Goal: Find specific page/section: Find specific page/section

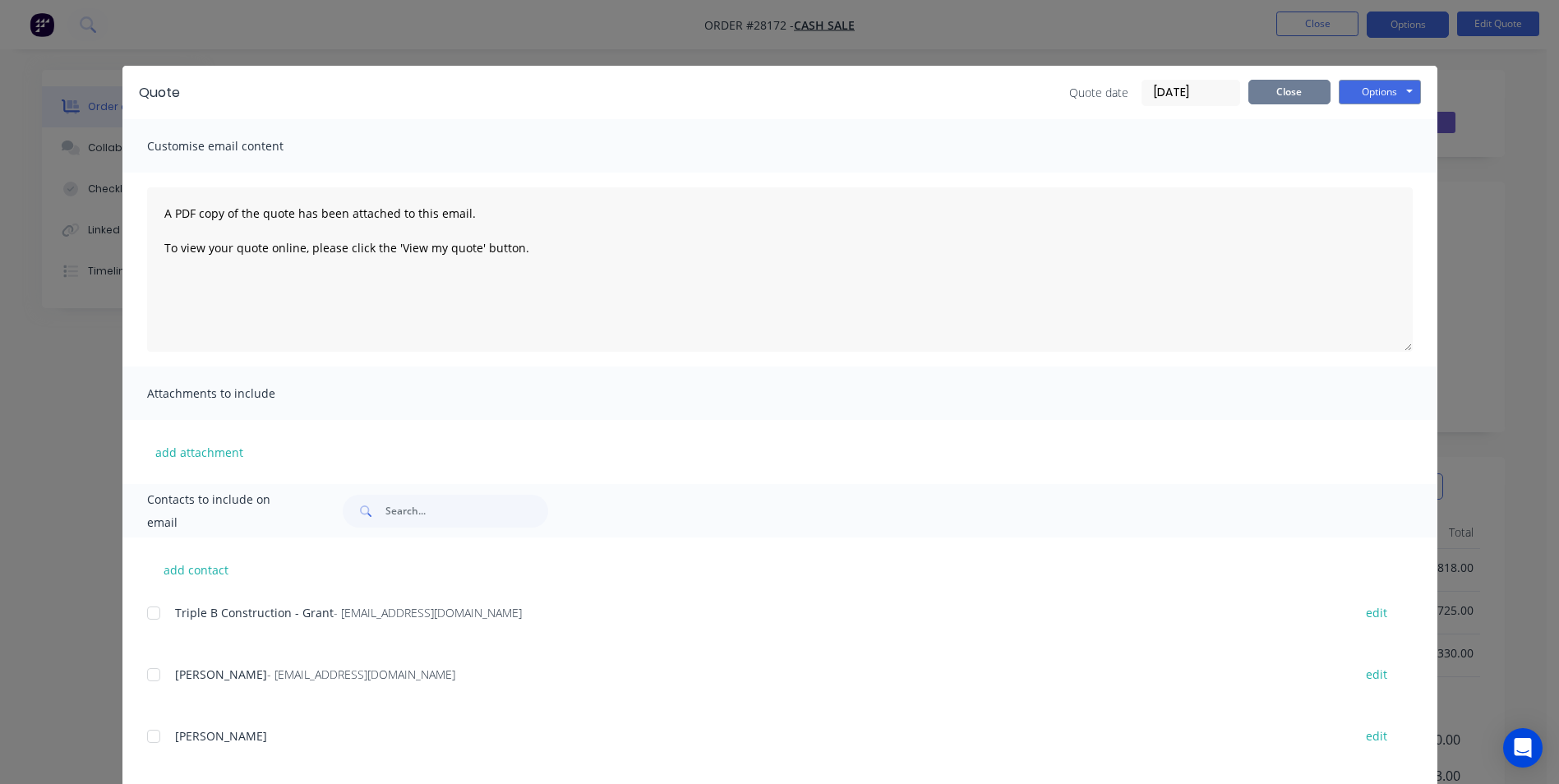
click at [1294, 92] on button "Close" at bounding box center [1289, 92] width 82 height 24
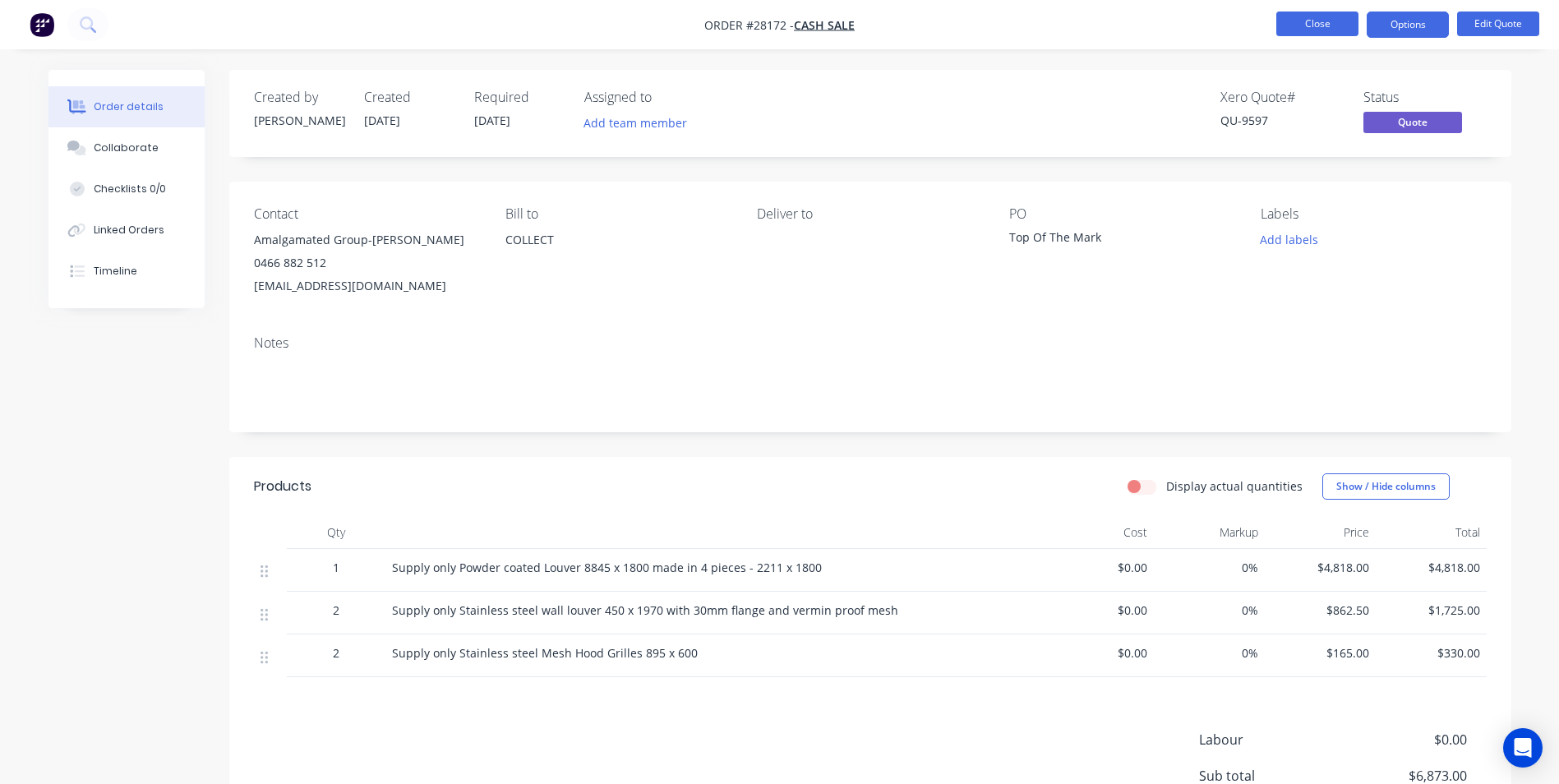
click at [1293, 23] on button "Close" at bounding box center [1318, 23] width 82 height 24
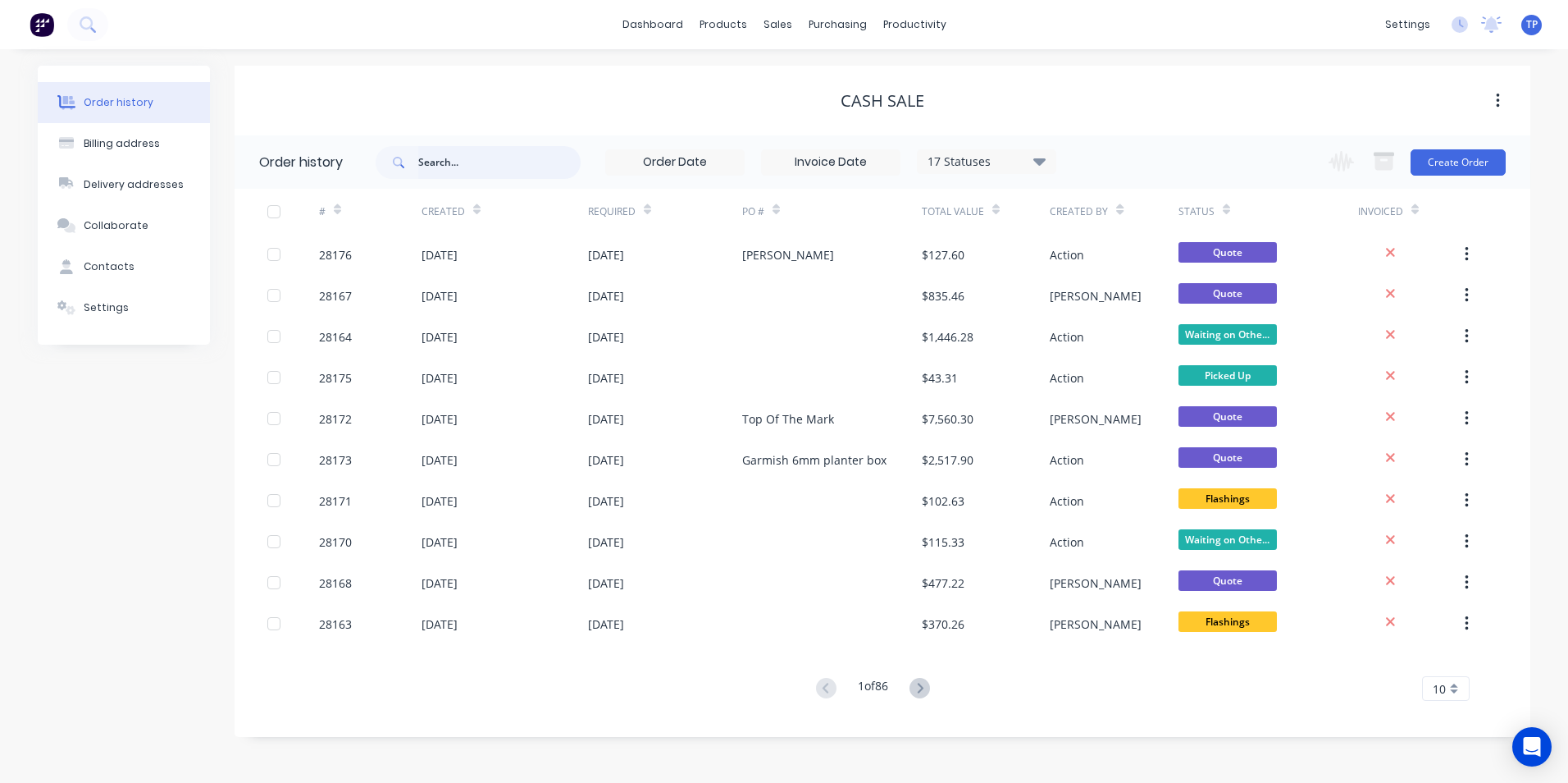
click at [464, 164] on input "text" at bounding box center [500, 162] width 162 height 33
type input "gold coast blinds"
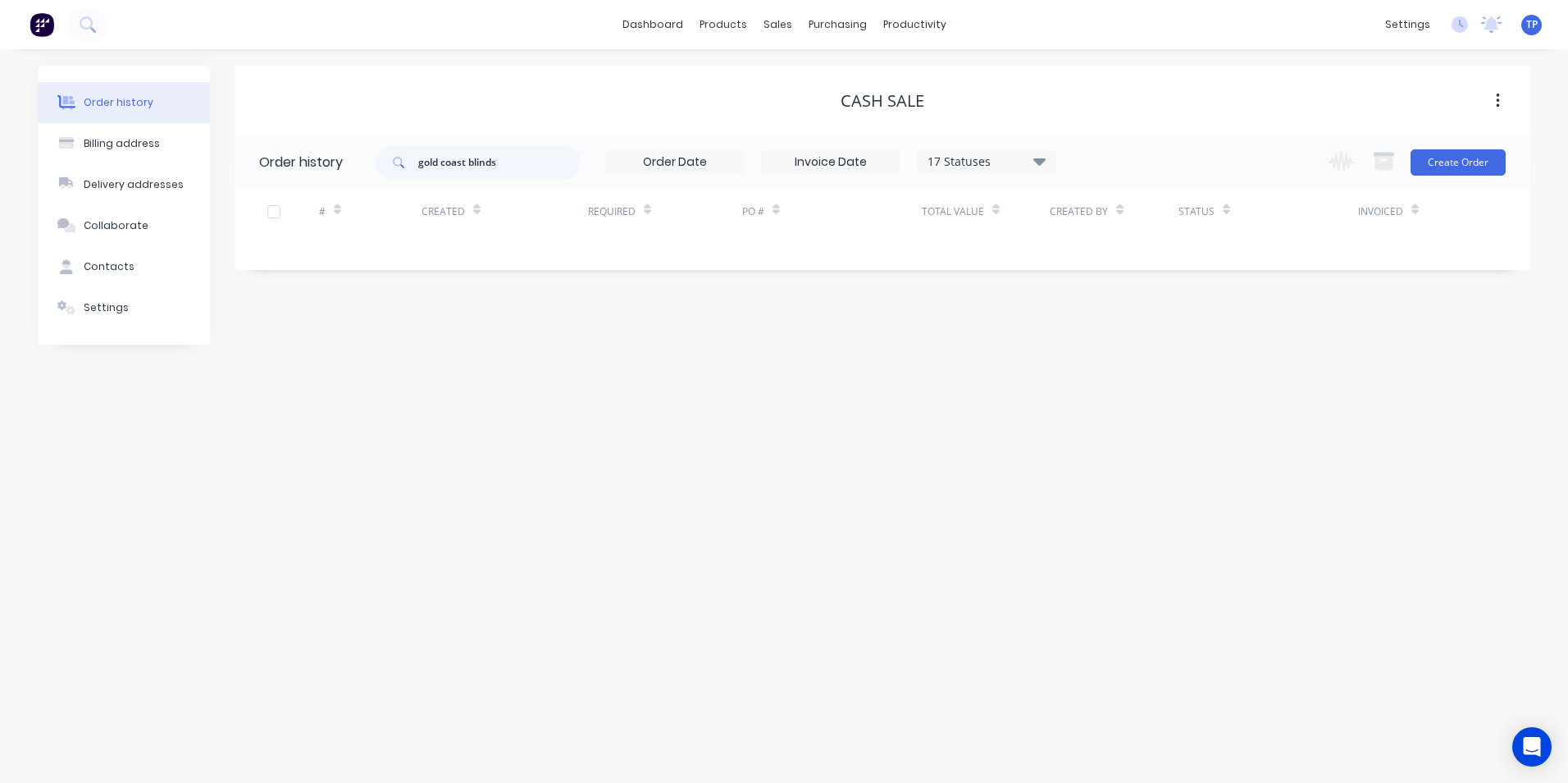
click at [1037, 159] on icon at bounding box center [1038, 162] width 12 height 7
click at [1122, 350] on label at bounding box center [1122, 350] width 0 height 0
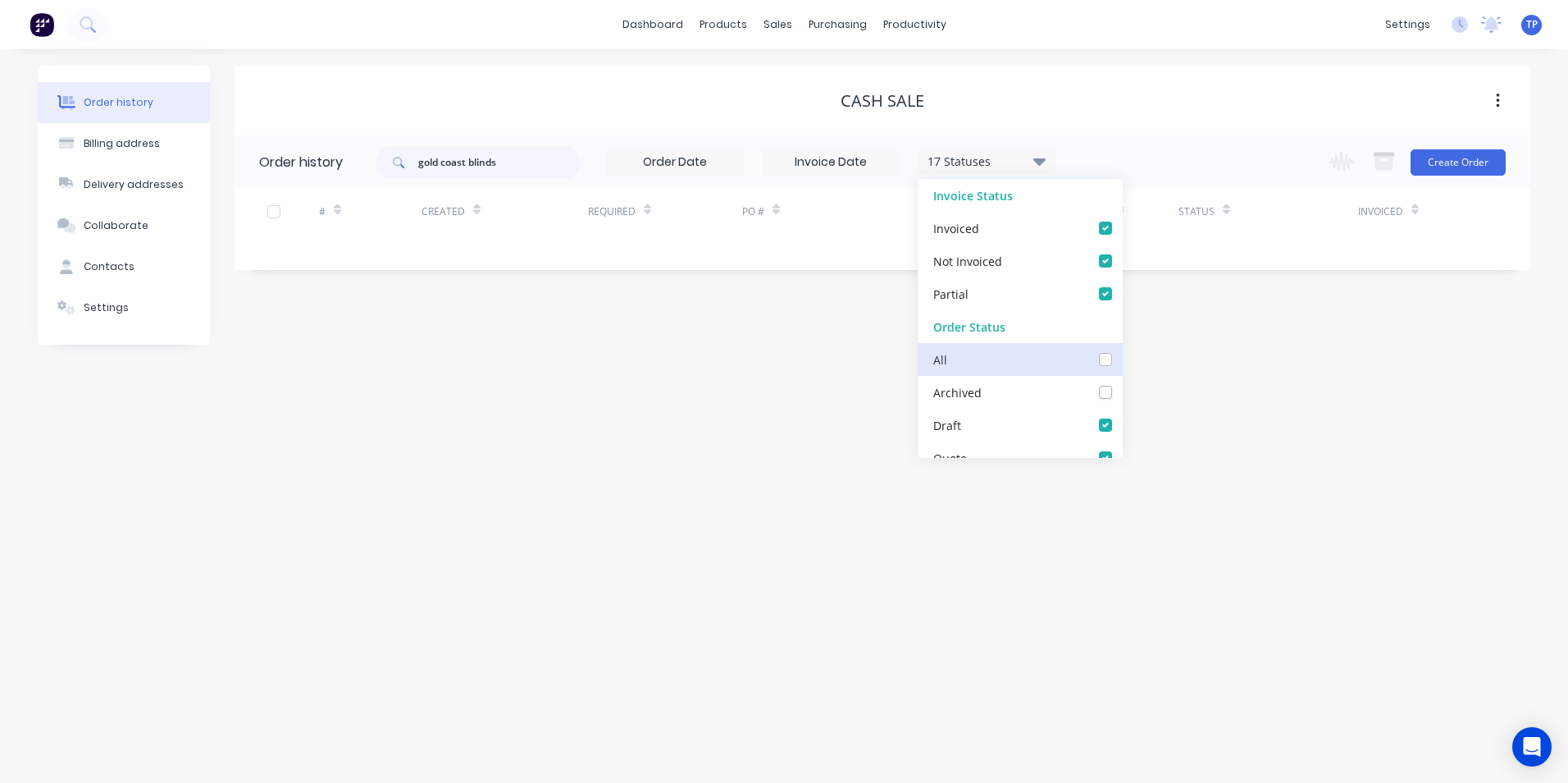
click at [1122, 355] on input "checkbox" at bounding box center [1128, 358] width 13 height 16
checkbox input "true"
click at [670, 459] on div "Order history Billing address Delivery addresses Collaborate Contacts Settings …" at bounding box center [784, 416] width 1568 height 733
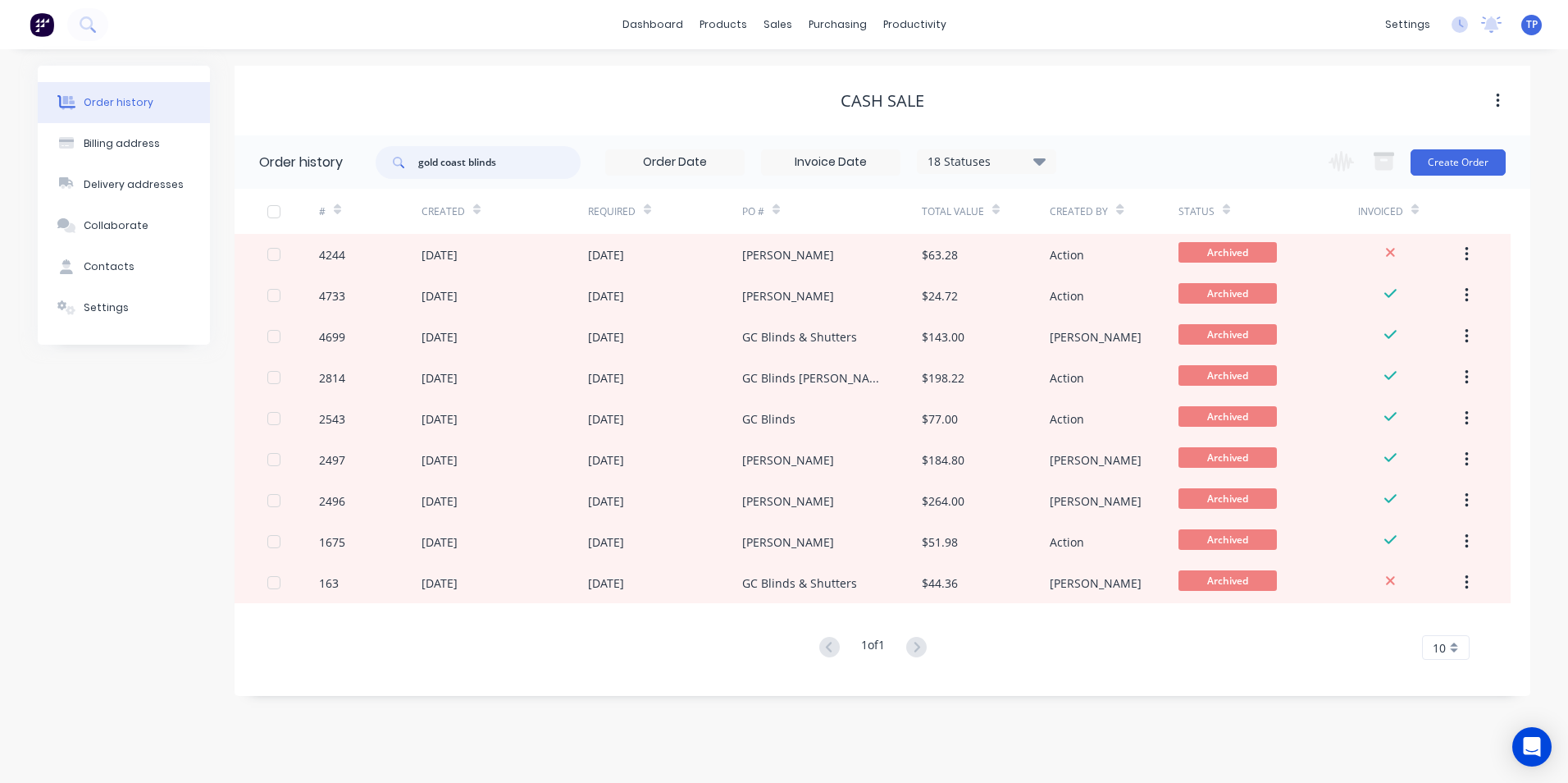
click at [523, 165] on input "gold coast blinds" at bounding box center [500, 162] width 162 height 33
type input "gold coast blinds and shutters"
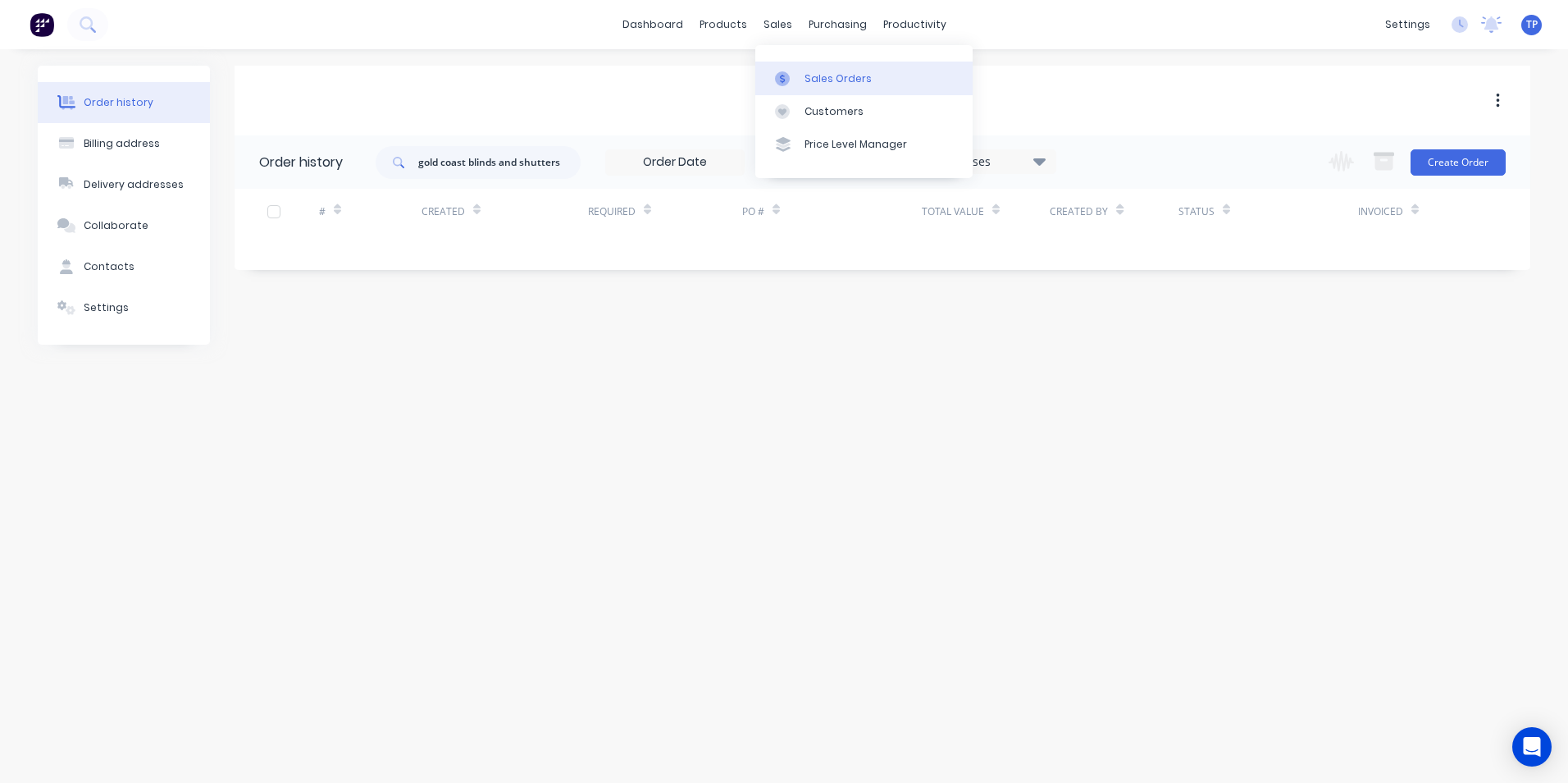
click at [858, 77] on div "Sales Orders" at bounding box center [838, 78] width 67 height 15
